Goal: Task Accomplishment & Management: Manage account settings

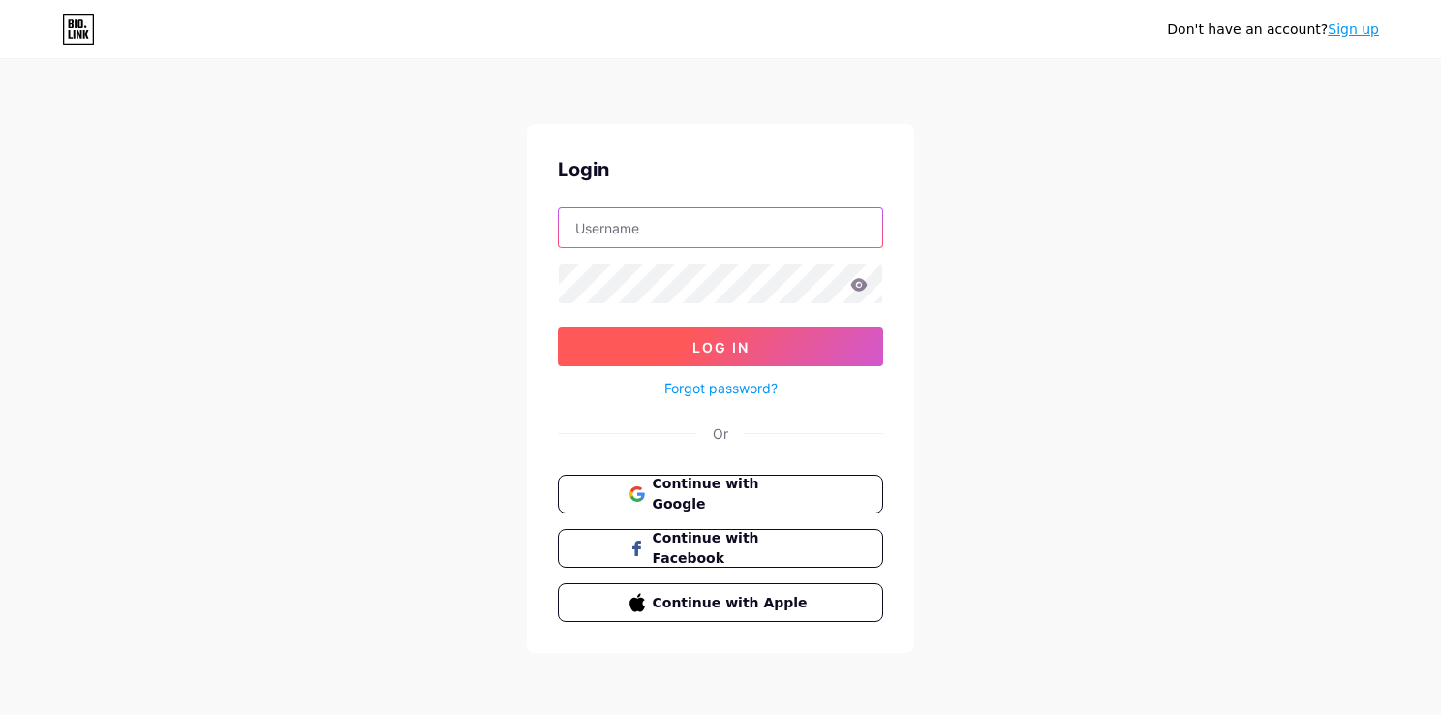
type input "[EMAIL_ADDRESS][DOMAIN_NAME]"
click at [743, 353] on span "Log In" at bounding box center [720, 347] width 57 height 16
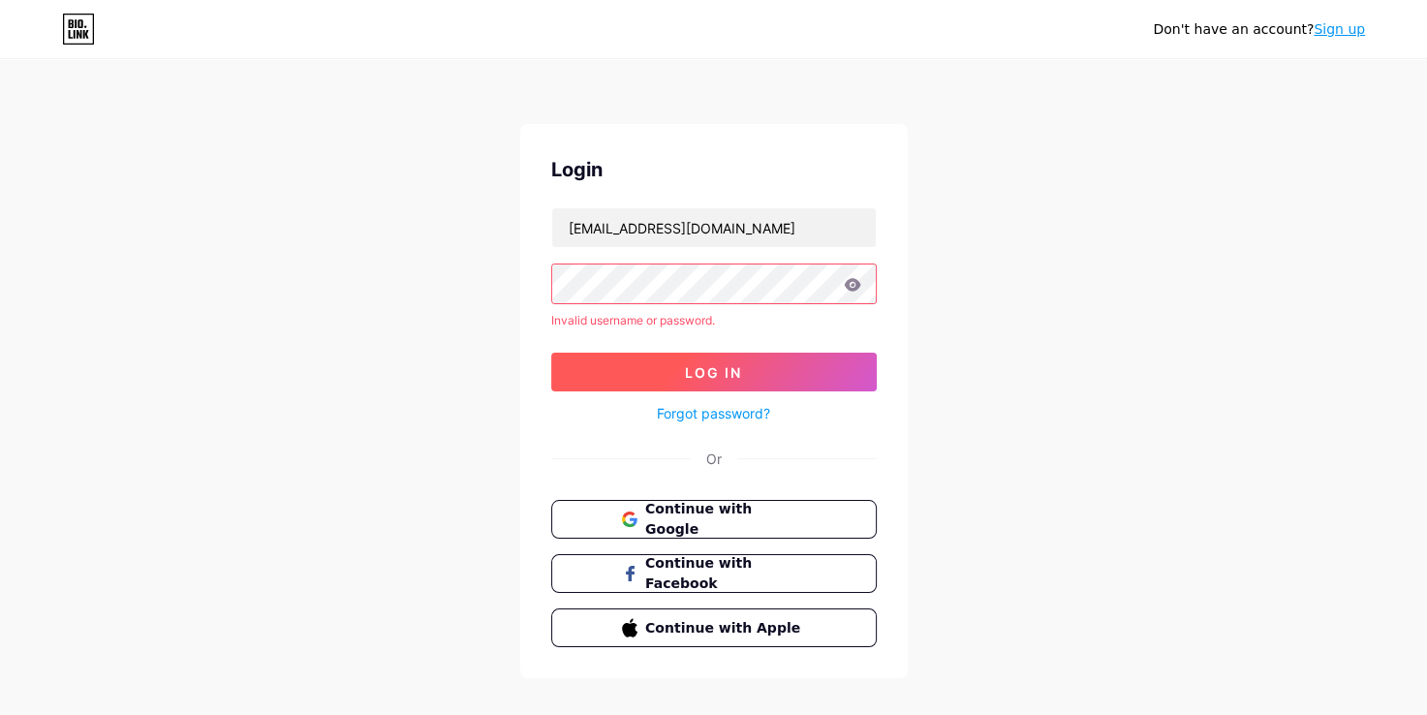
click at [661, 370] on button "Log In" at bounding box center [713, 372] width 325 height 39
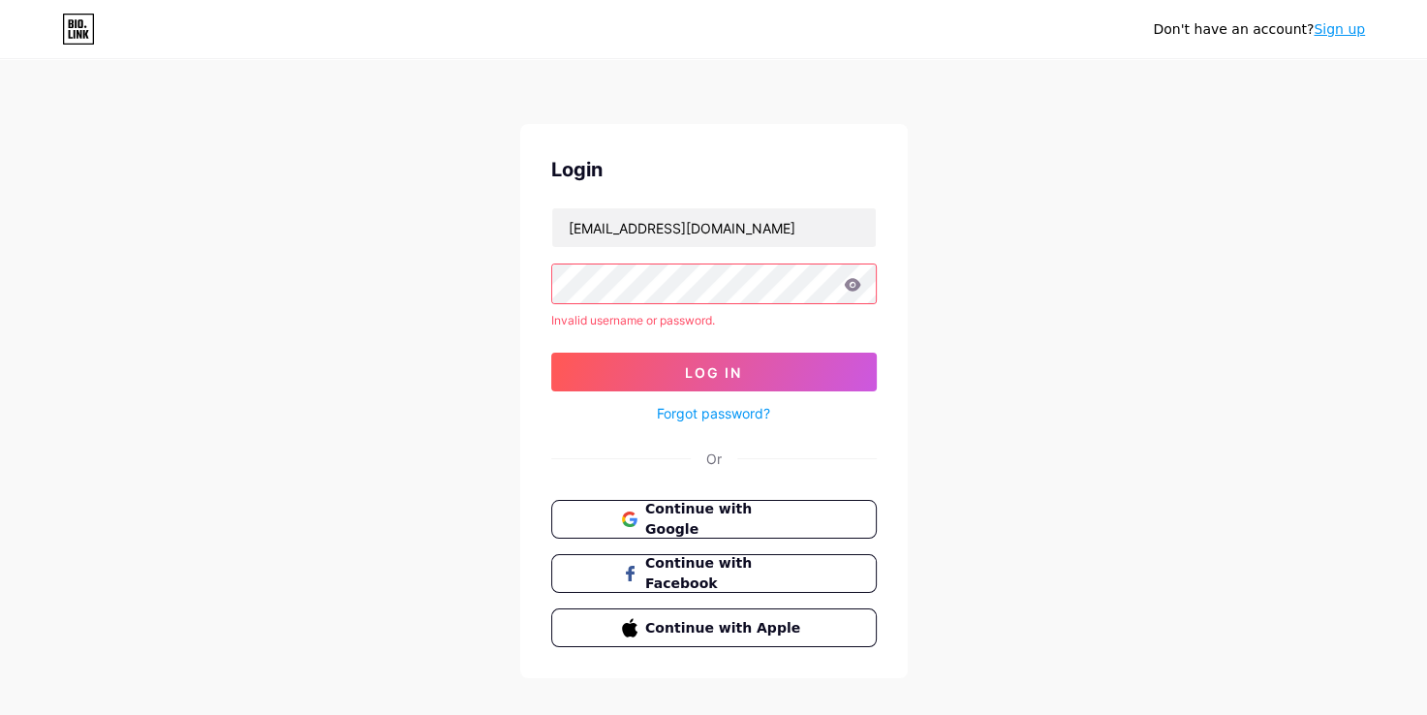
click at [852, 284] on icon at bounding box center [852, 284] width 16 height 13
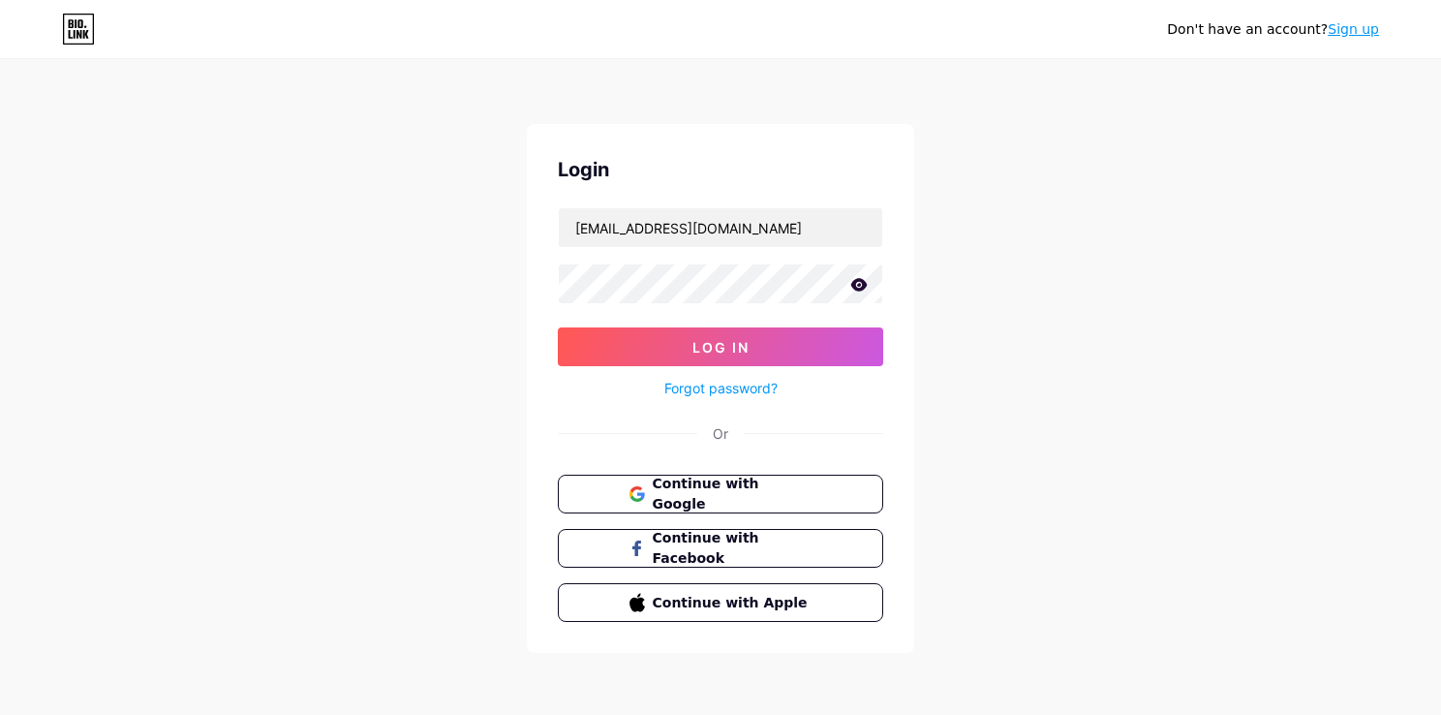
click at [961, 357] on div "Don't have an account? Sign up Login [EMAIL_ADDRESS][DOMAIN_NAME] Log In Forgot…" at bounding box center [720, 357] width 1441 height 715
click at [739, 347] on span "Log In" at bounding box center [720, 347] width 57 height 16
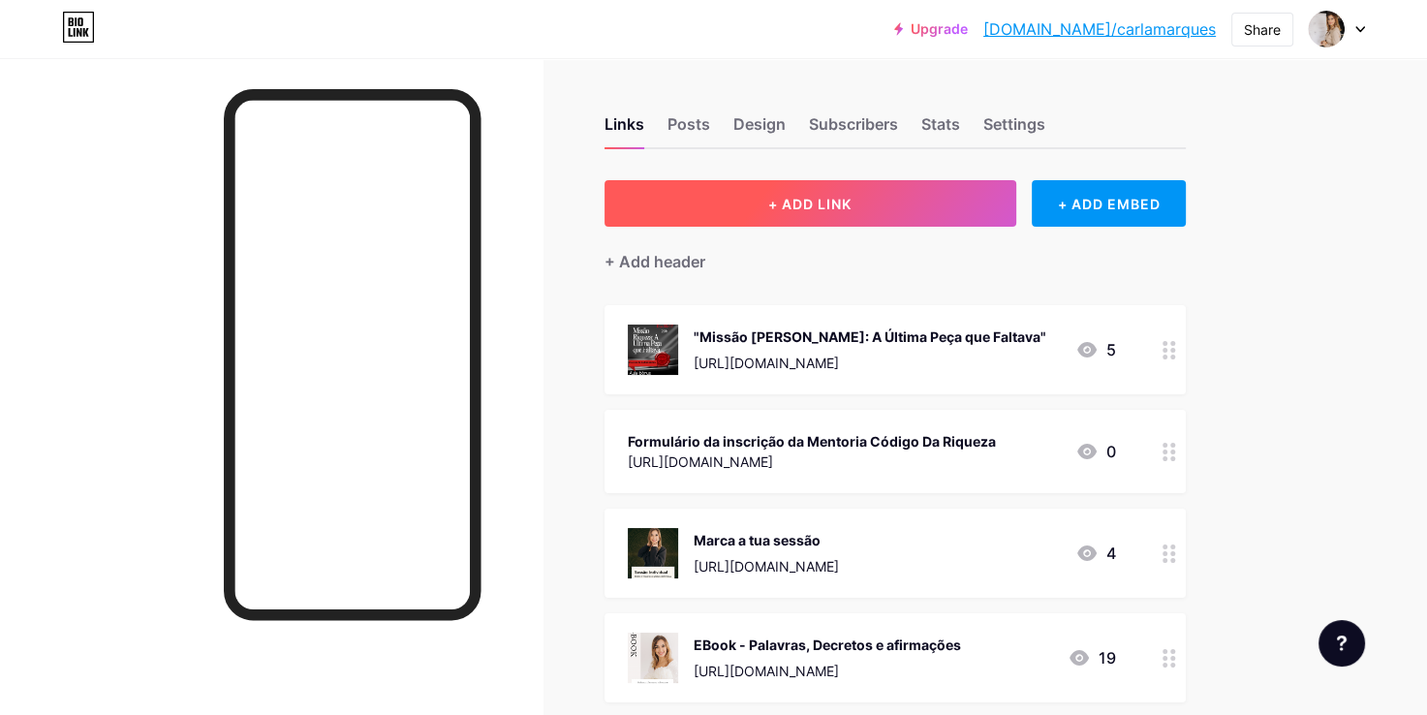
click at [837, 189] on button "+ ADD LINK" at bounding box center [810, 203] width 412 height 46
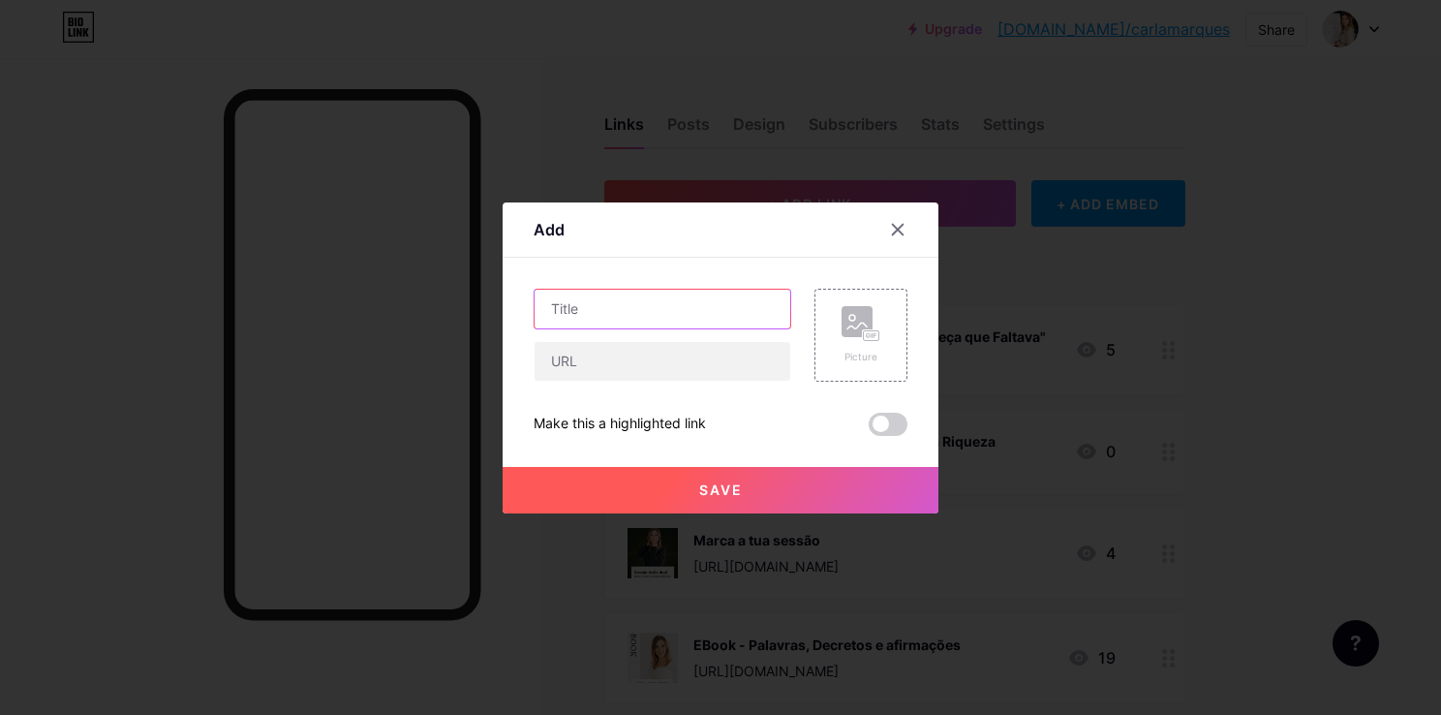
click at [616, 304] on input "text" at bounding box center [663, 309] width 256 height 39
click at [601, 371] on input "text" at bounding box center [663, 361] width 256 height 39
click at [605, 358] on input "text" at bounding box center [663, 361] width 256 height 39
click at [895, 232] on icon at bounding box center [898, 229] width 11 height 11
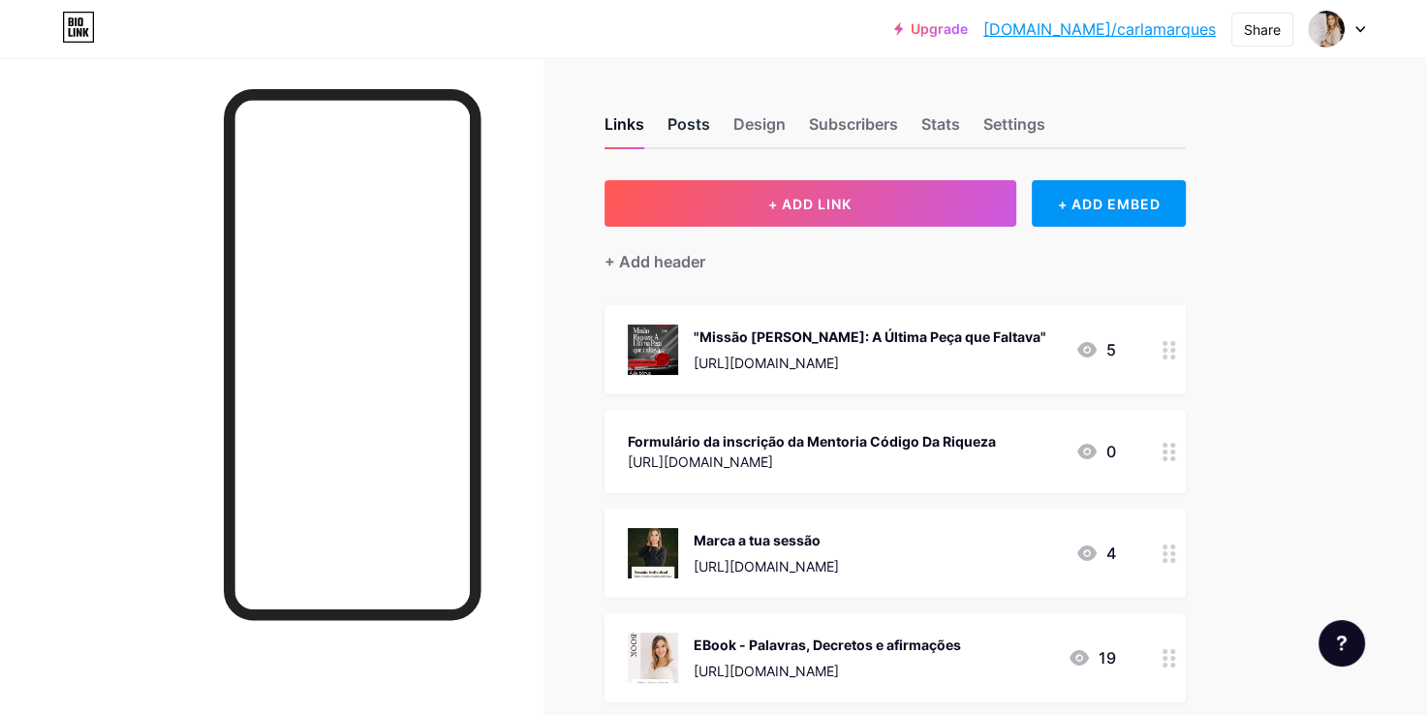
click at [678, 126] on div "Posts" at bounding box center [688, 129] width 43 height 35
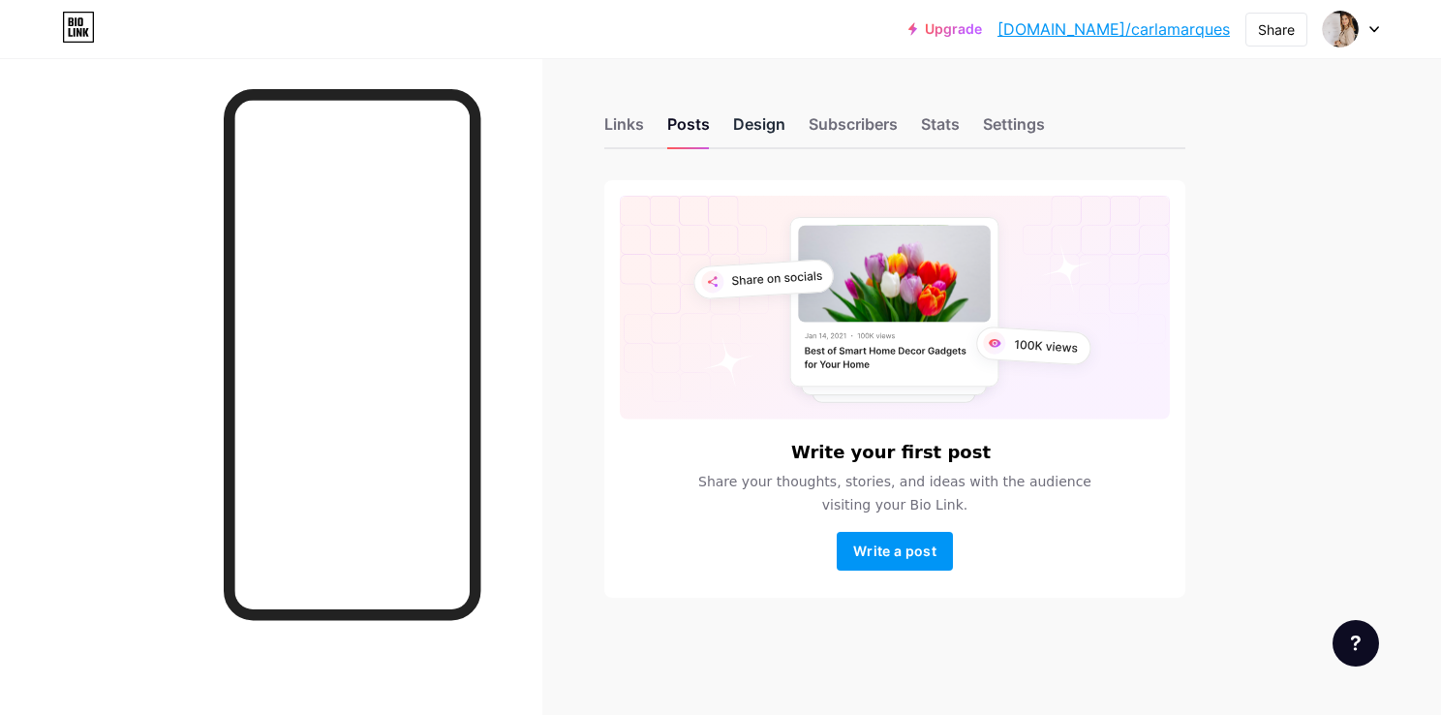
click at [755, 126] on div "Design" at bounding box center [759, 129] width 52 height 35
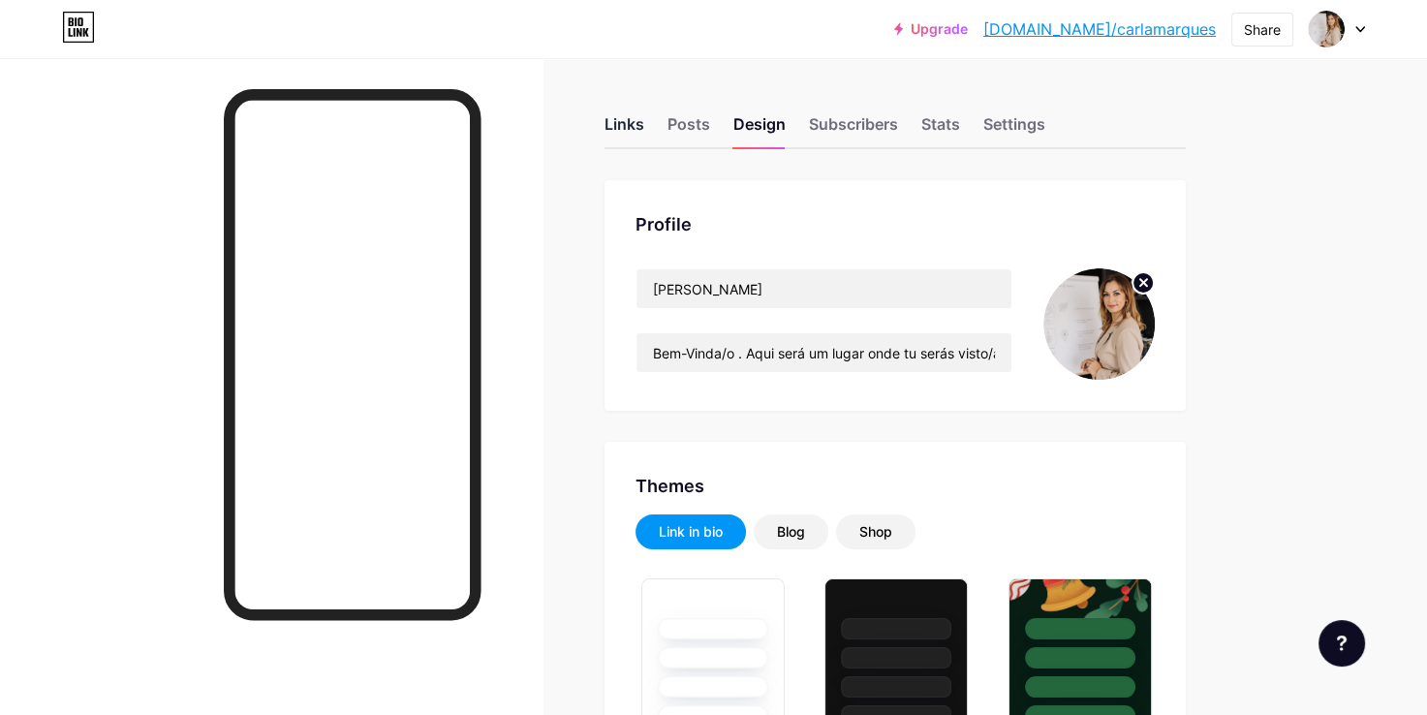
click at [629, 122] on div "Links" at bounding box center [624, 129] width 40 height 35
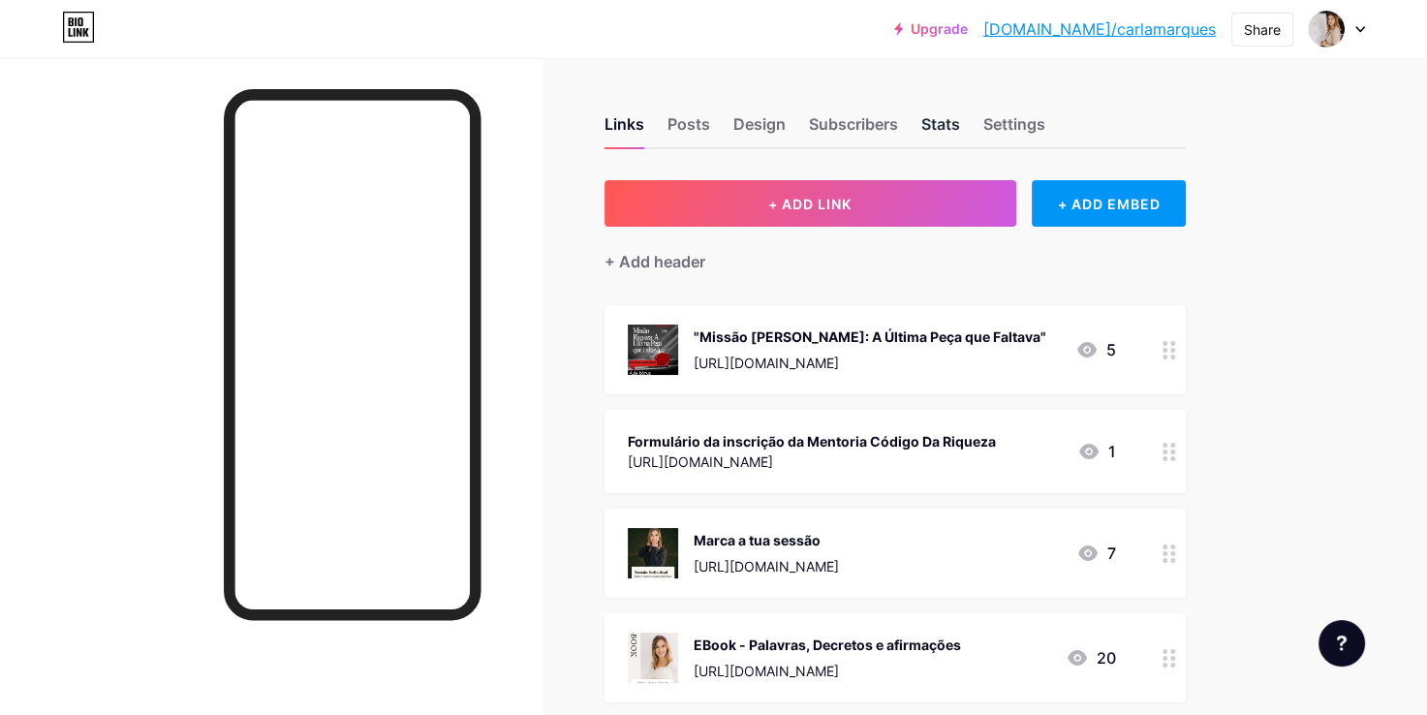
click at [944, 124] on div "Stats" at bounding box center [940, 129] width 39 height 35
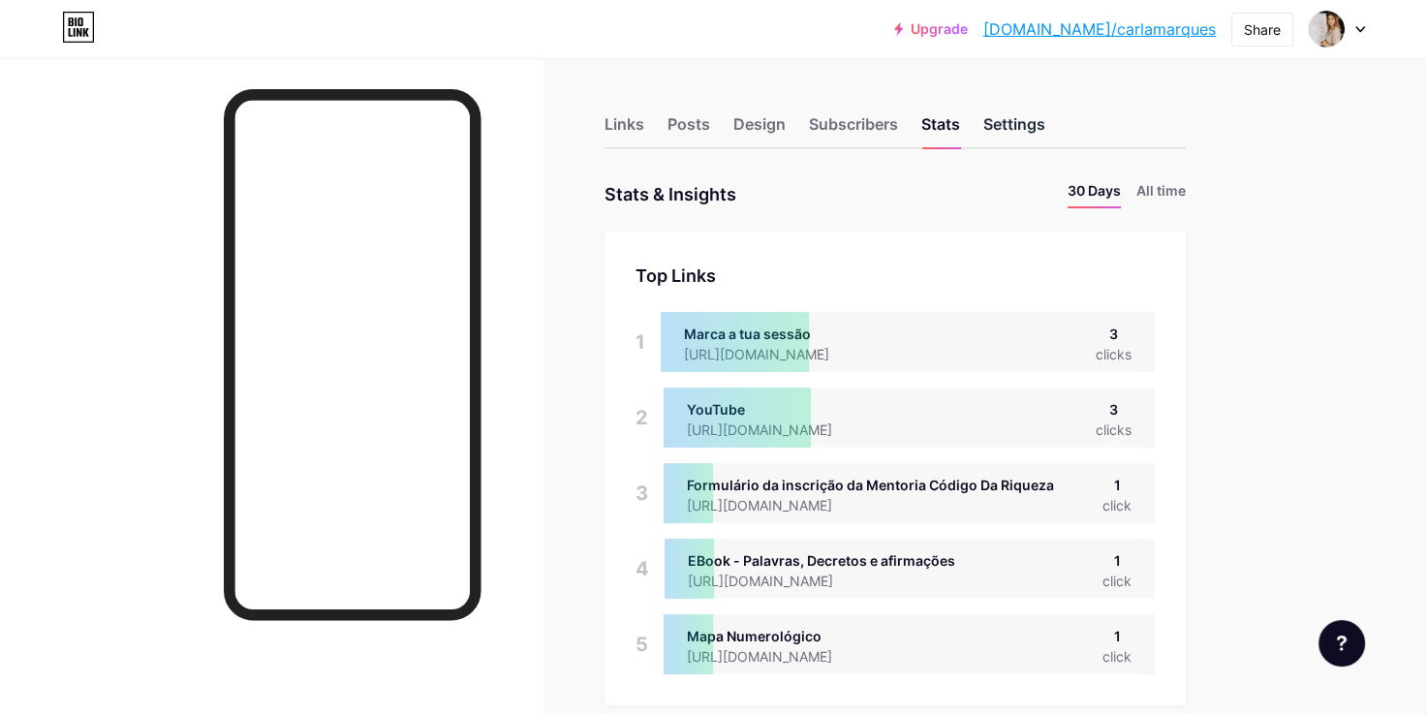
click at [1020, 122] on div "Settings" at bounding box center [1014, 129] width 62 height 35
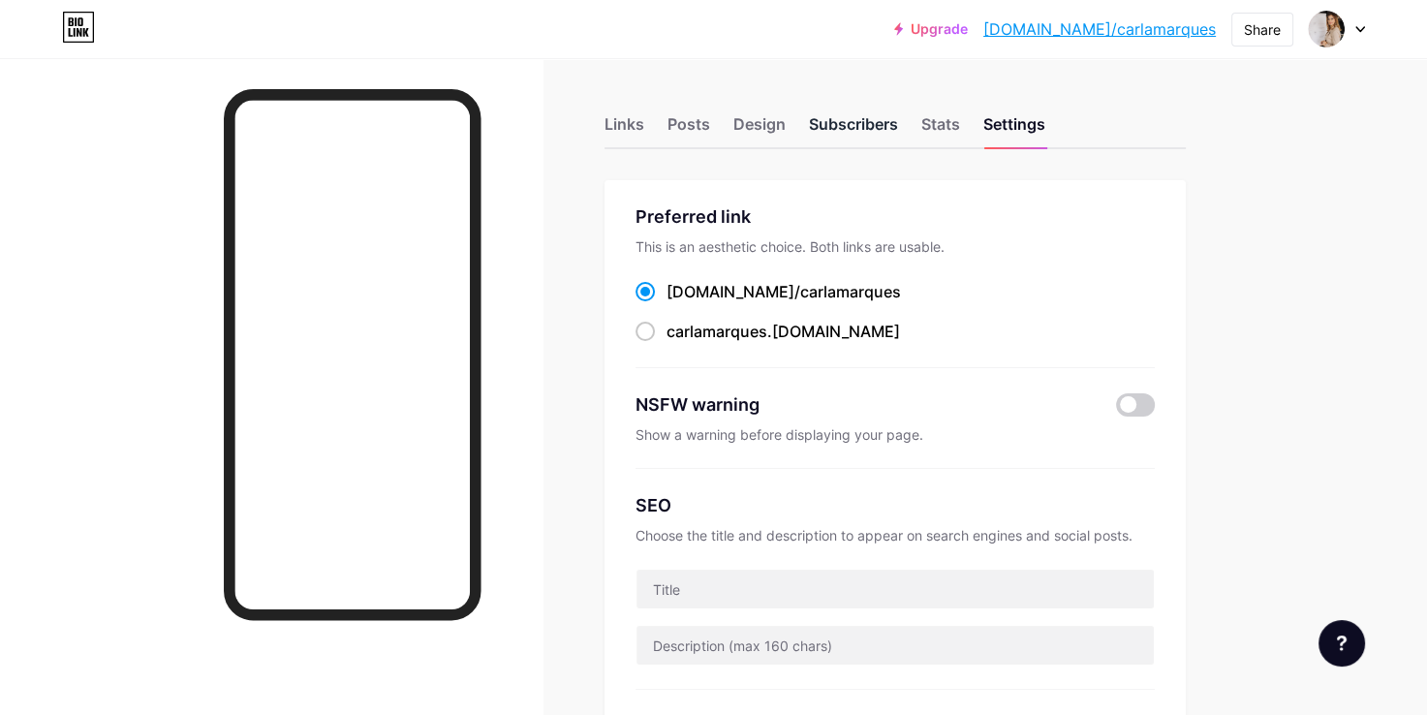
click at [873, 119] on div "Subscribers" at bounding box center [853, 129] width 89 height 35
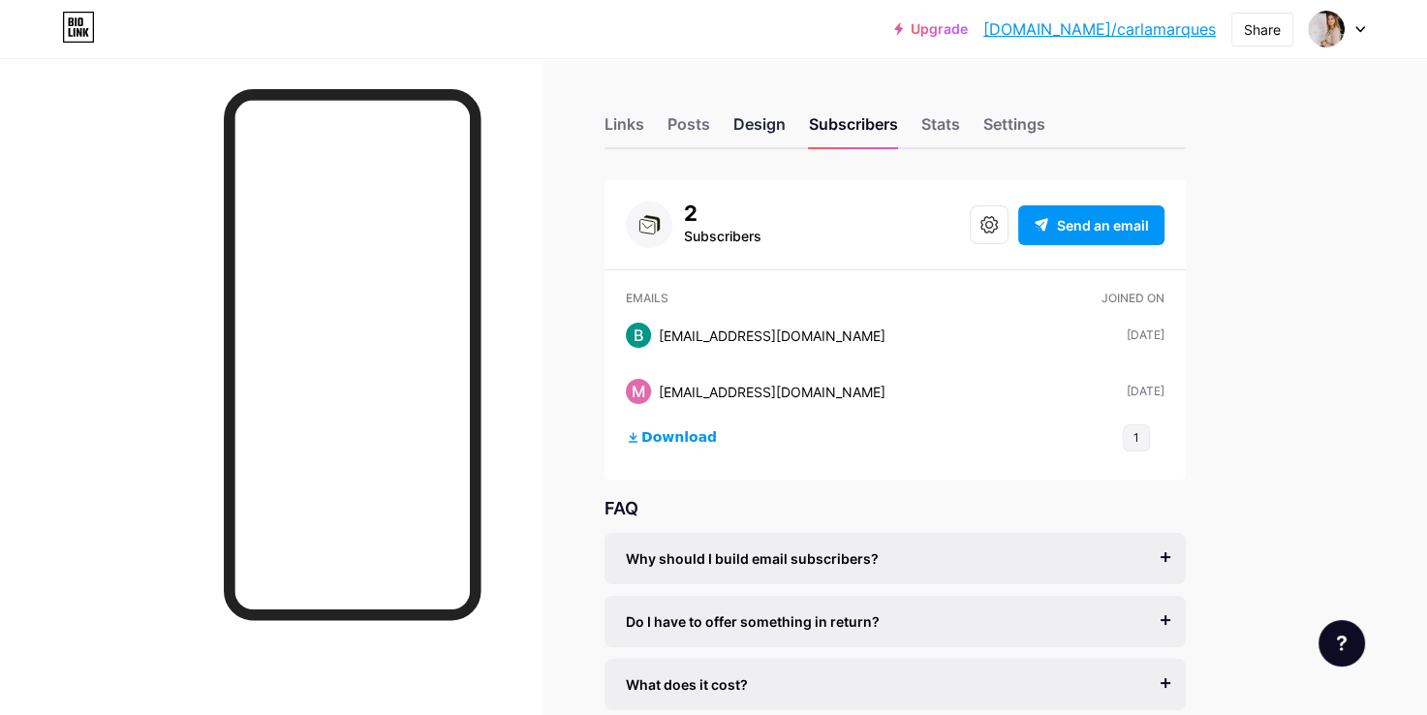
click at [767, 126] on div "Design" at bounding box center [759, 129] width 52 height 35
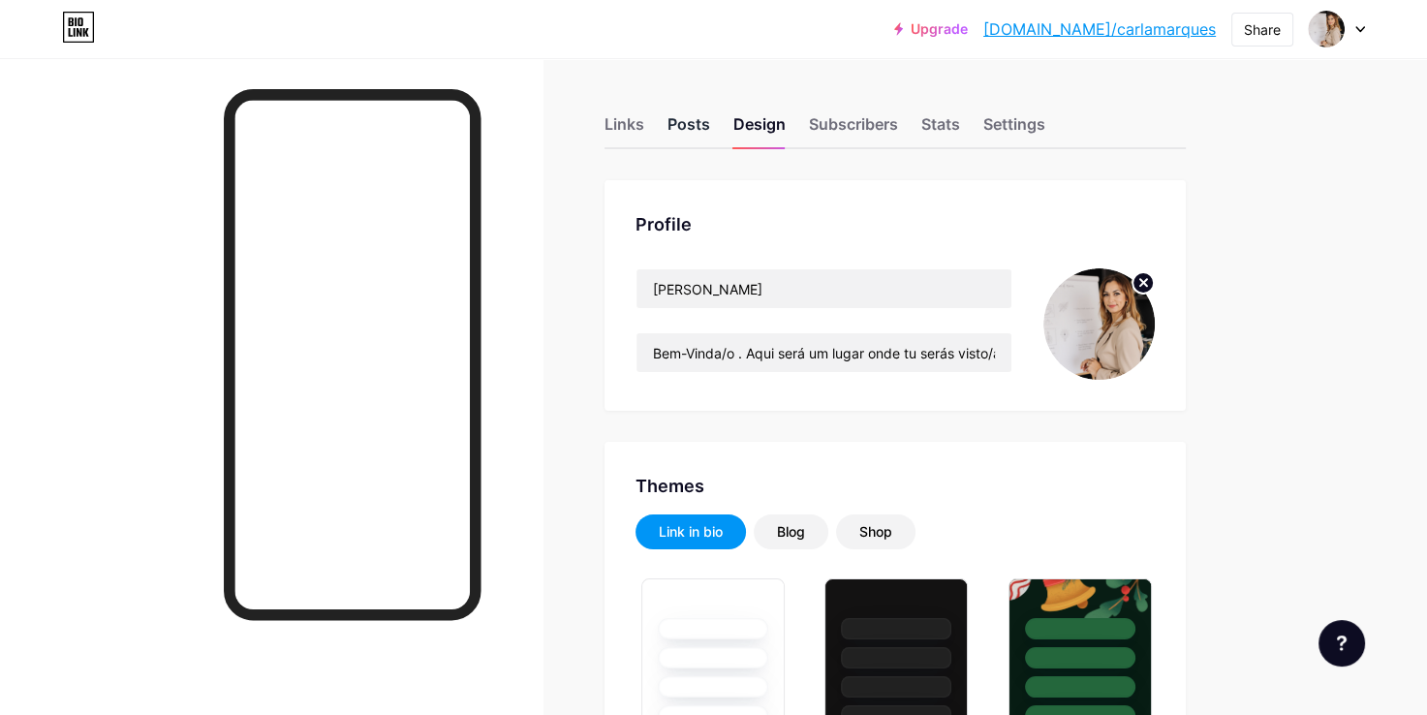
click at [677, 128] on div "Posts" at bounding box center [688, 129] width 43 height 35
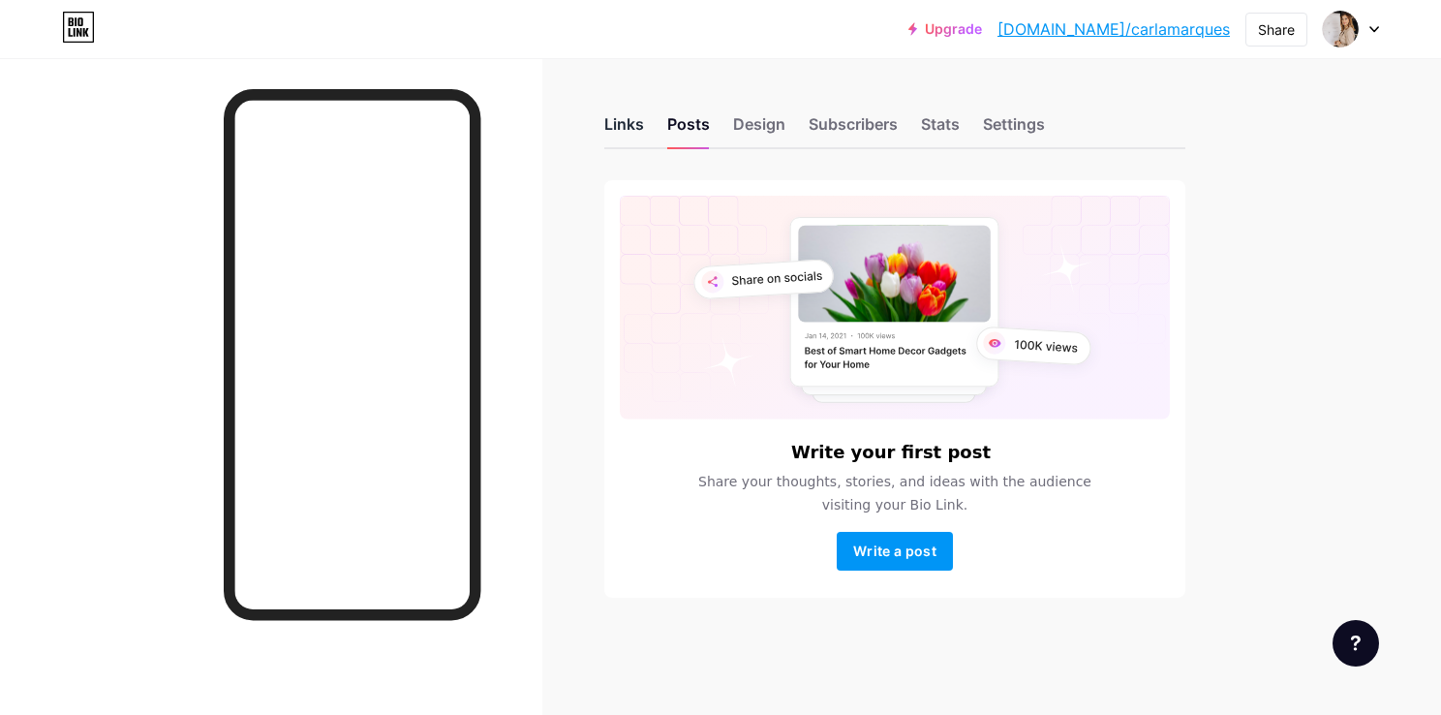
click at [633, 119] on div "Links" at bounding box center [624, 129] width 40 height 35
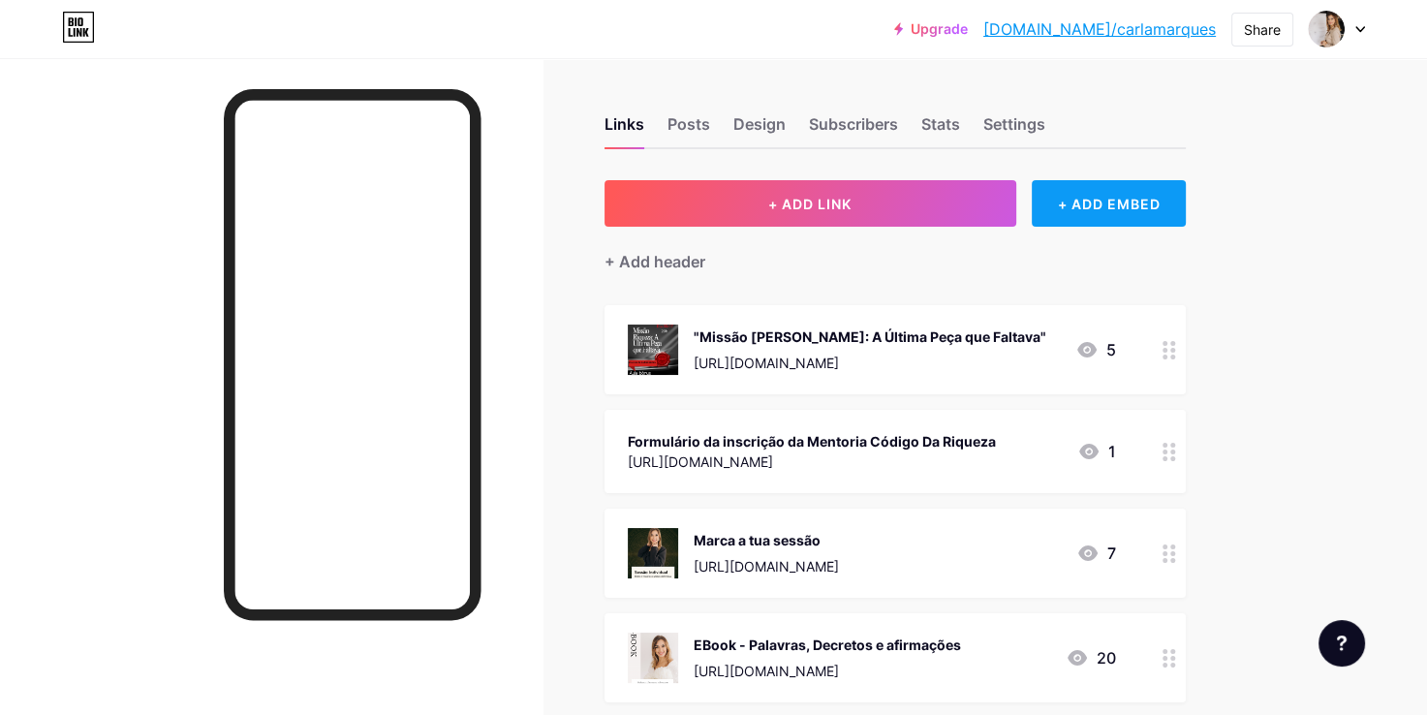
click at [1077, 204] on div "+ ADD EMBED" at bounding box center [1108, 203] width 154 height 46
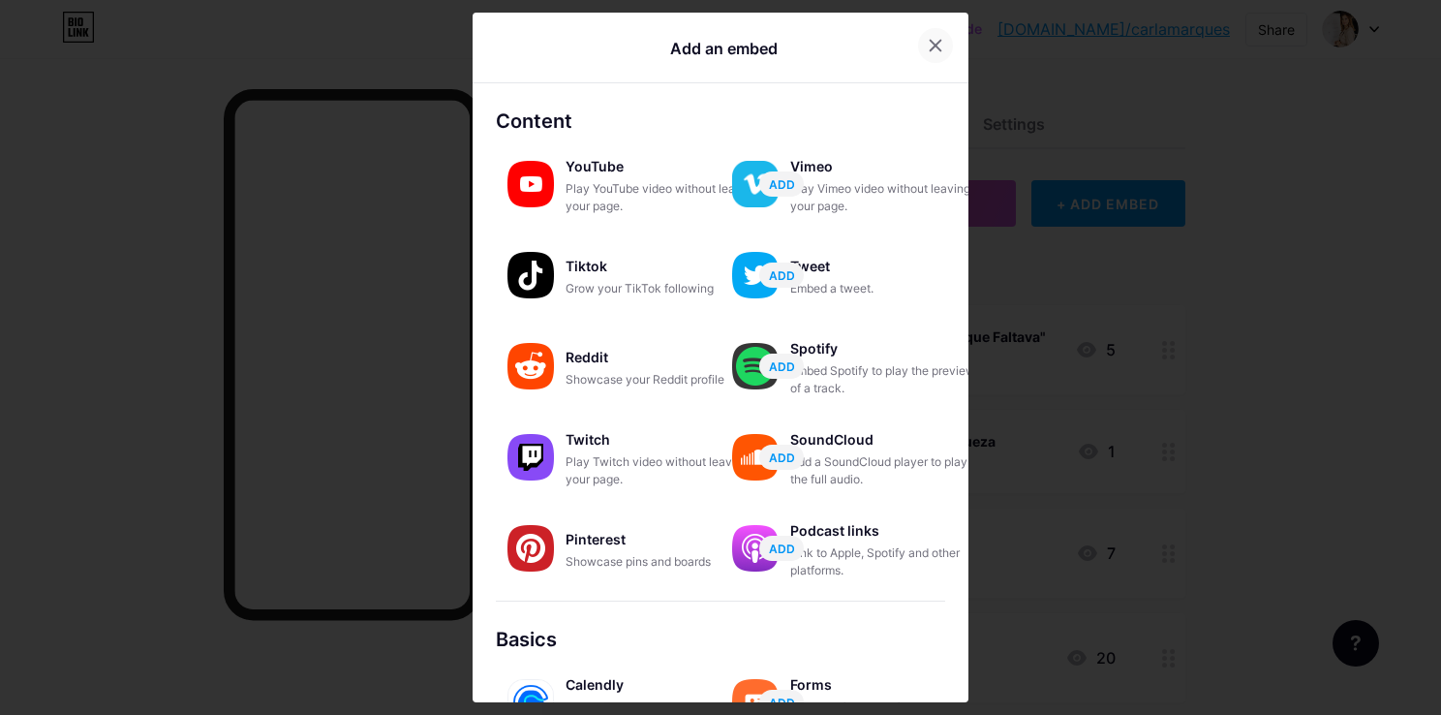
click at [934, 43] on icon at bounding box center [936, 46] width 11 height 11
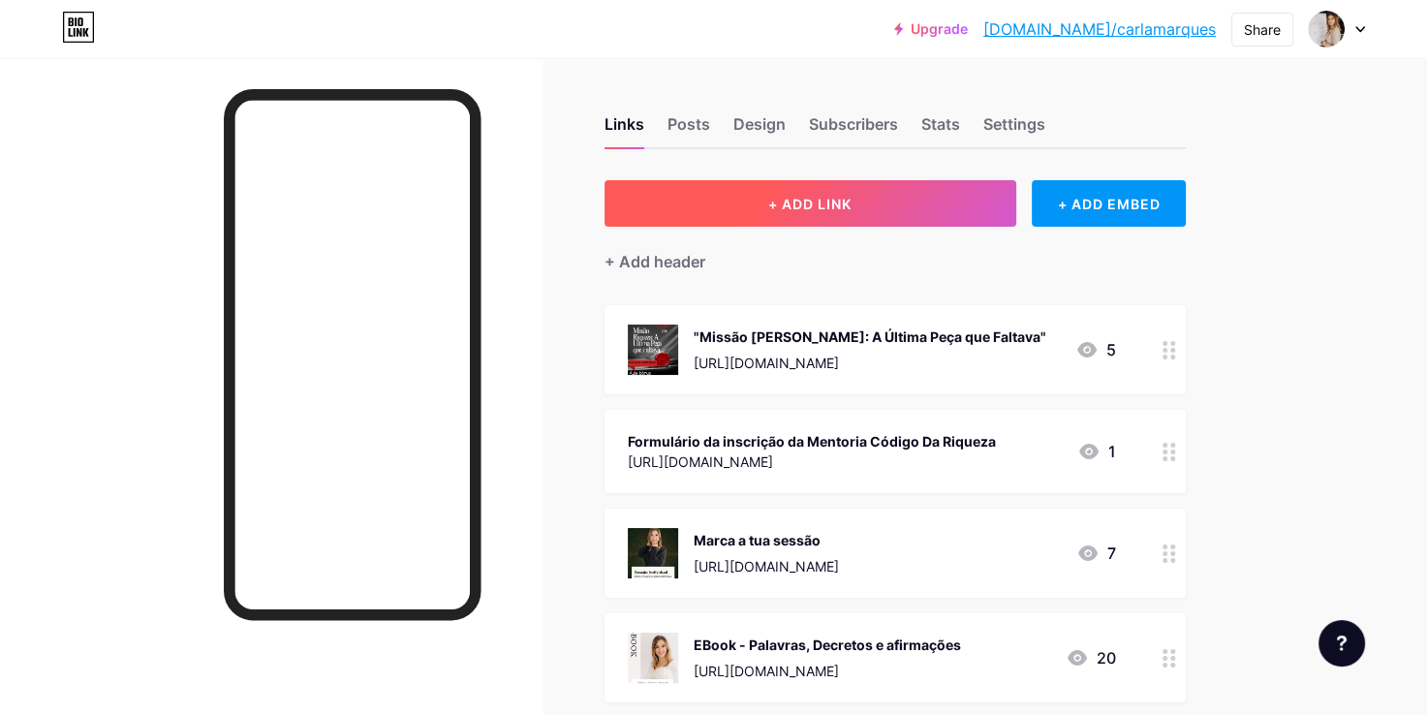
click at [728, 207] on button "+ ADD LINK" at bounding box center [810, 203] width 412 height 46
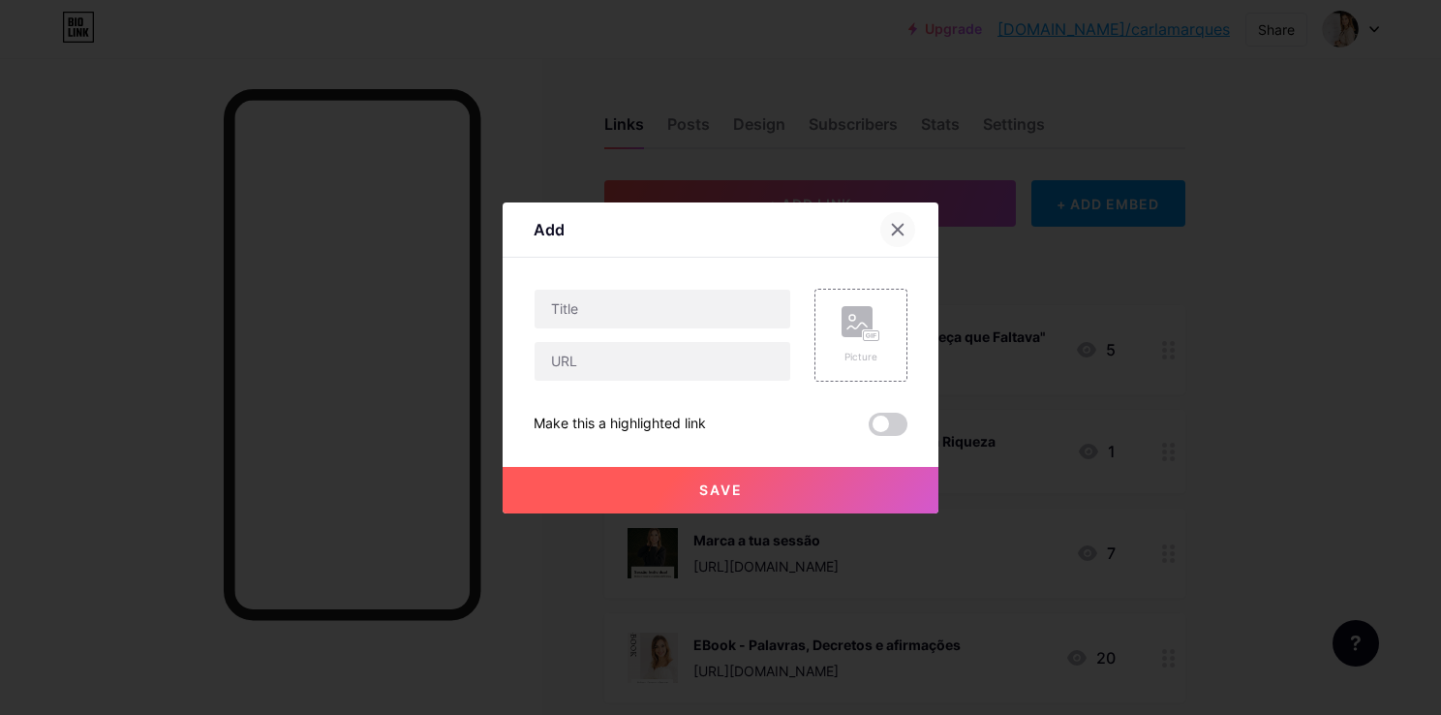
click at [904, 224] on icon at bounding box center [897, 229] width 15 height 15
